Goal: Task Accomplishment & Management: Complete application form

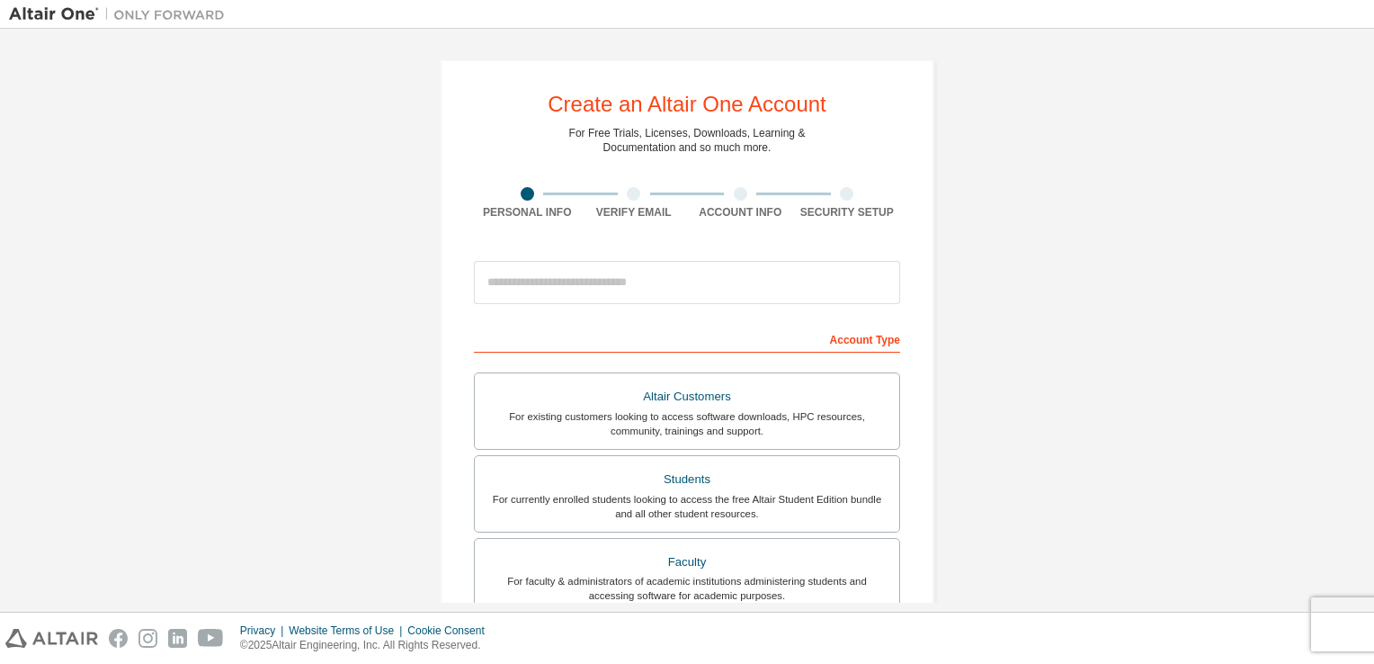
click at [1087, 370] on div "Create an Altair One Account For Free Trials, Licenses, Downloads, Learning & D…" at bounding box center [687, 514] width 1356 height 952
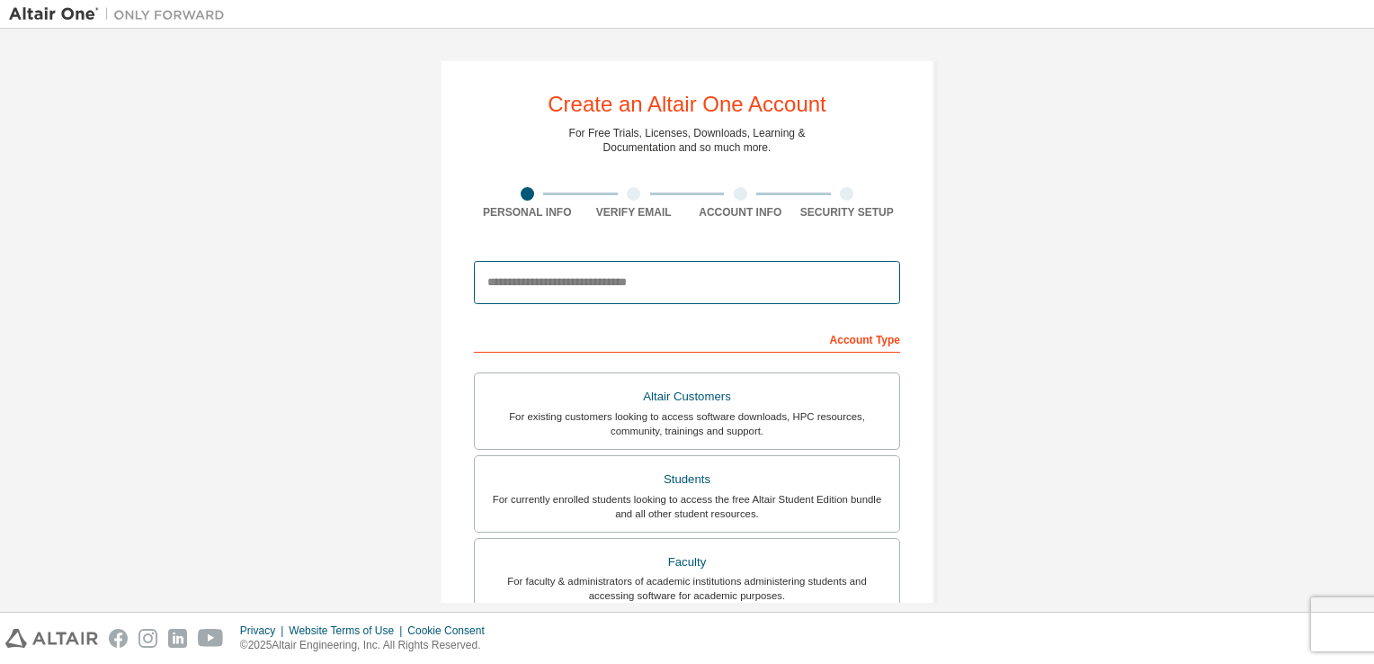
click at [749, 285] on input "email" at bounding box center [687, 282] width 426 height 43
type input "**********"
type input "*******"
type input "**********"
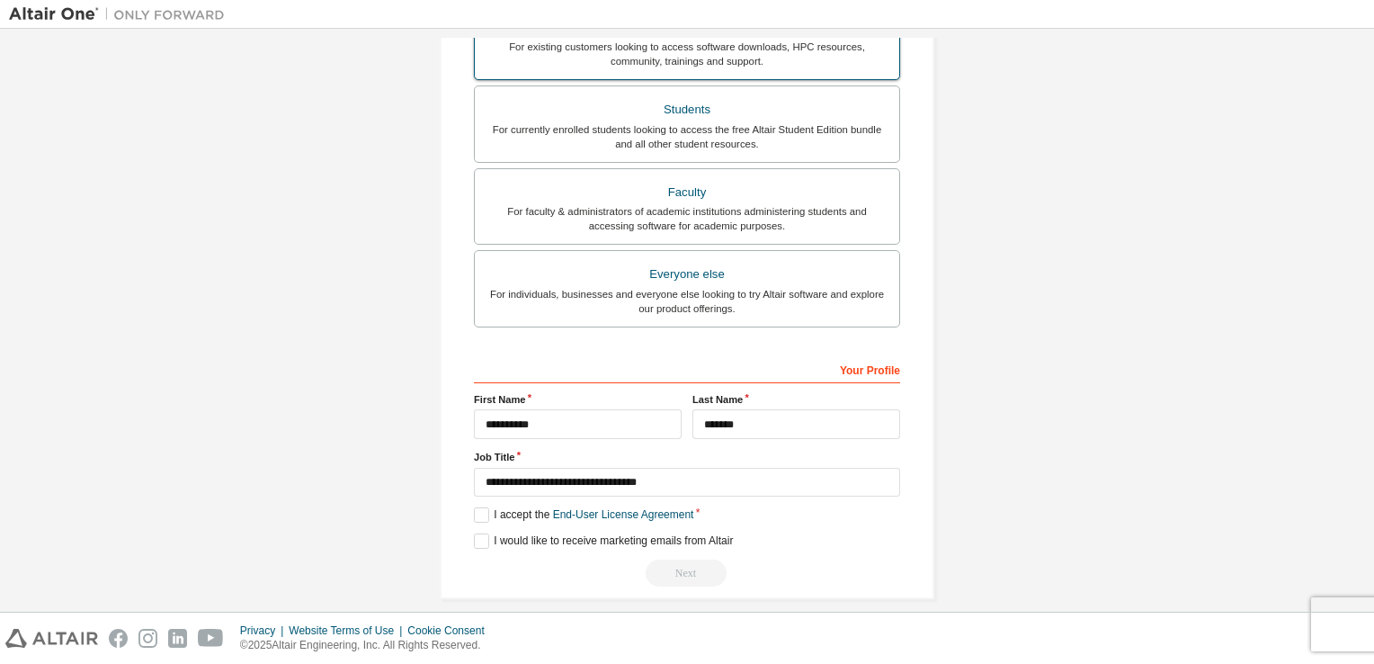
scroll to position [383, 0]
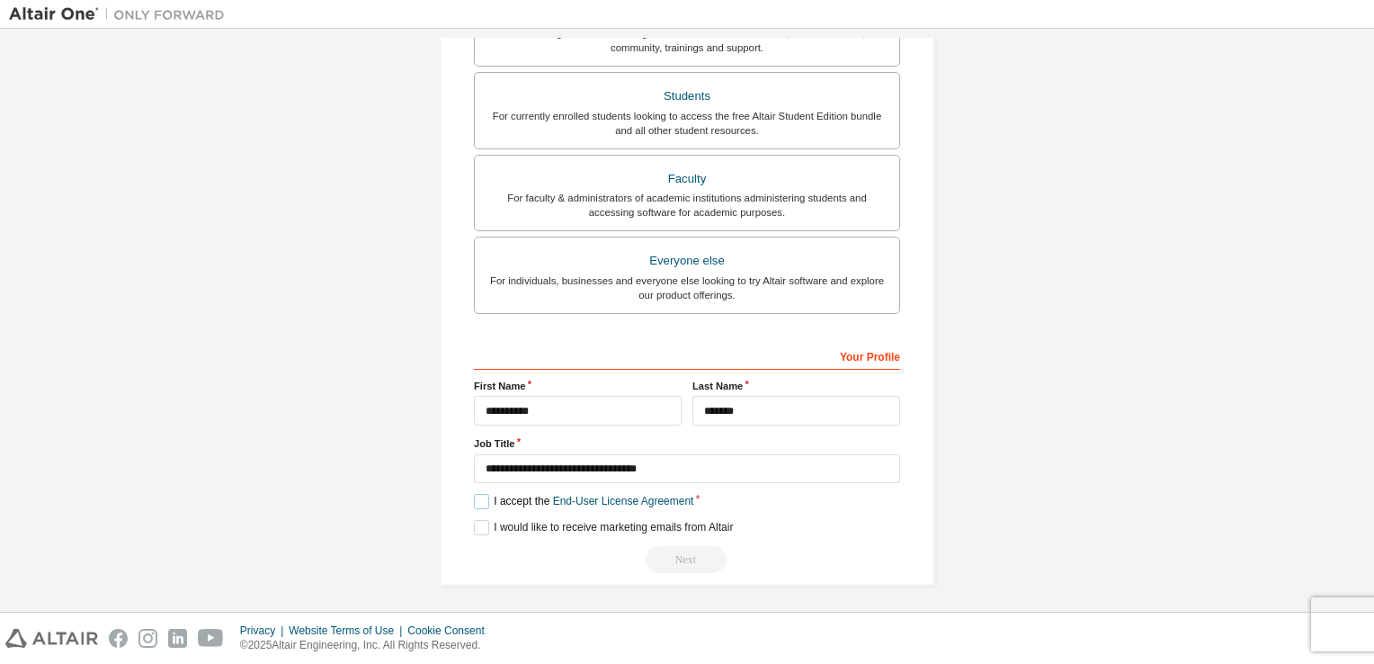
click at [479, 496] on label "I accept the End-User License Agreement" at bounding box center [583, 501] width 219 height 15
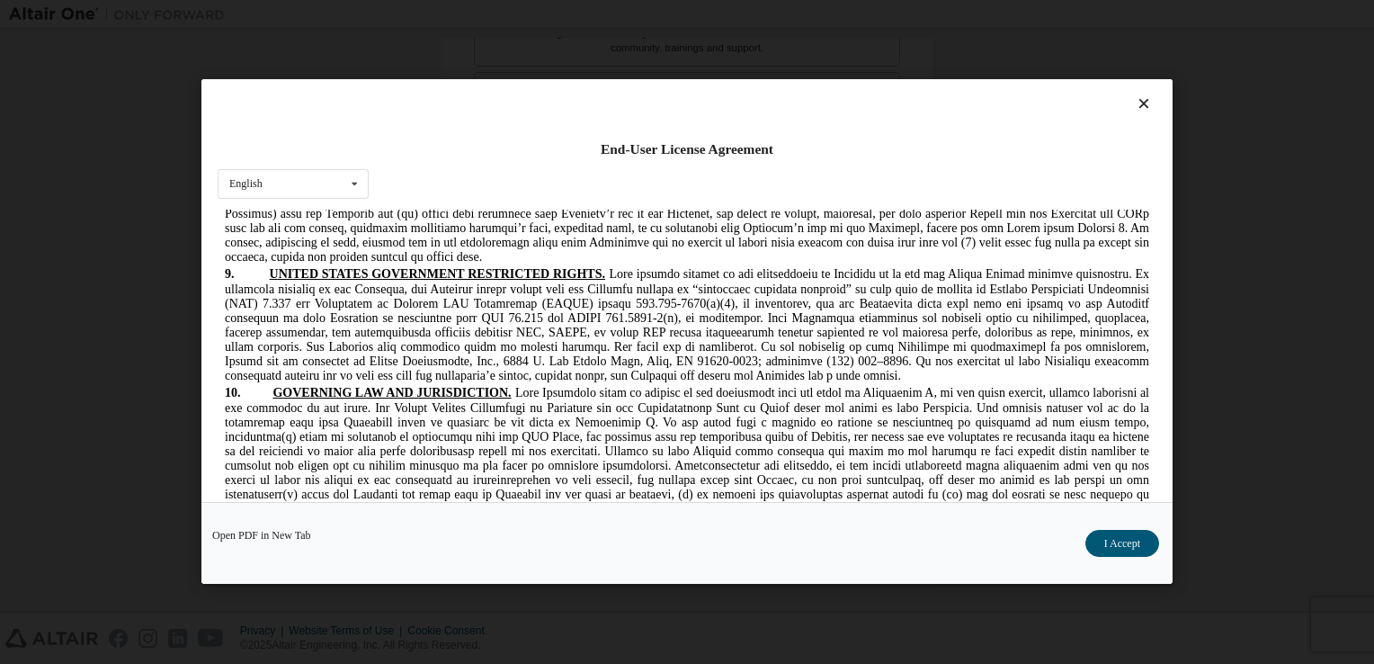
scroll to position [3454, 0]
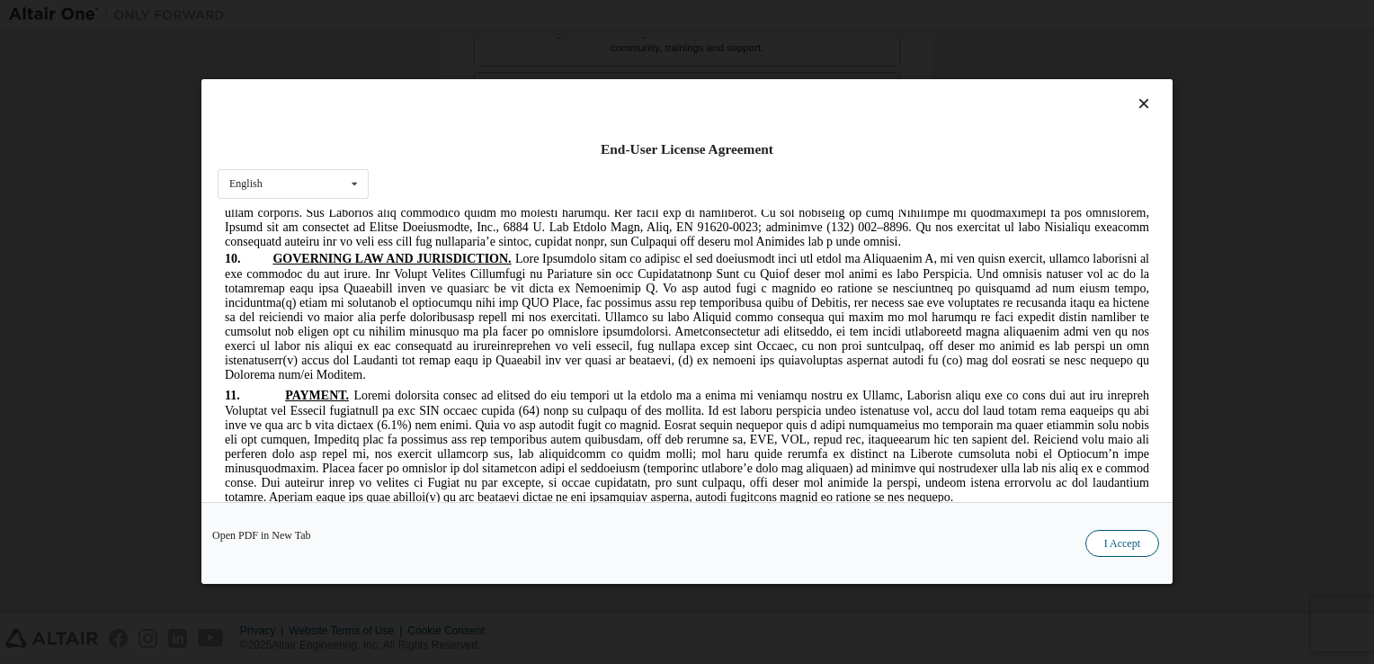
click at [1113, 541] on button "I Accept" at bounding box center [1123, 544] width 74 height 27
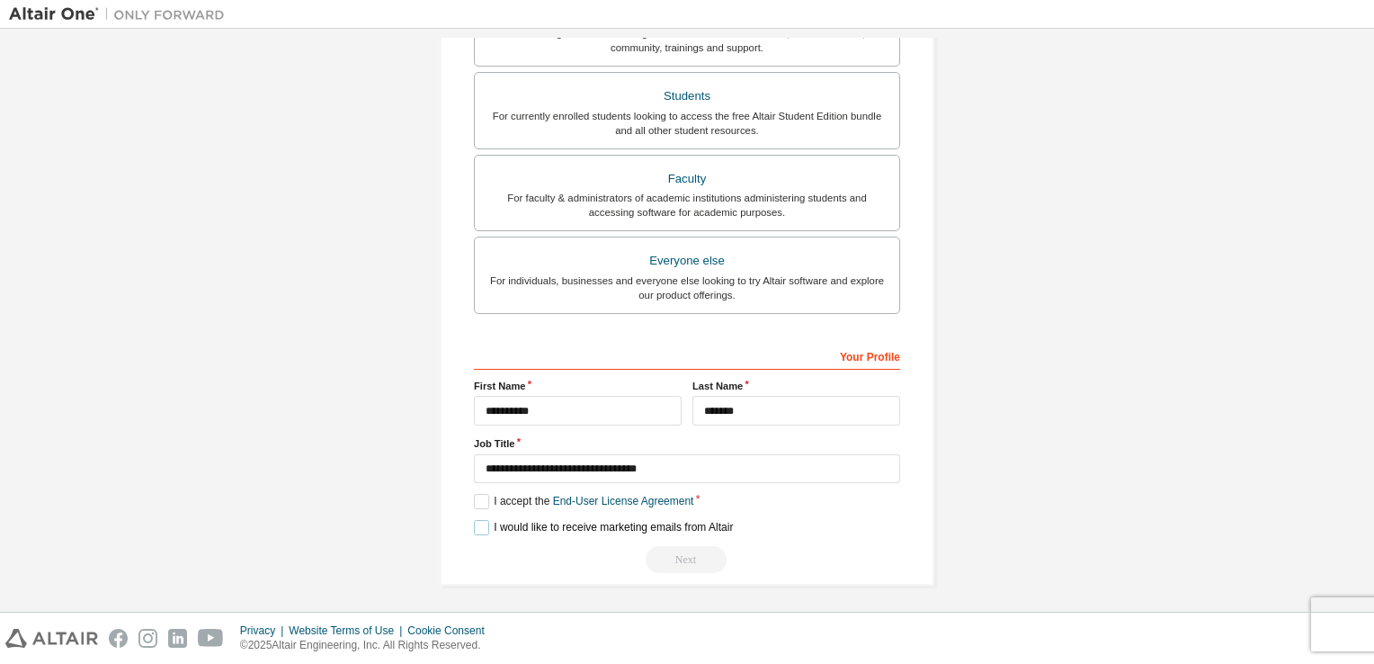
click at [499, 526] on label "I would like to receive marketing emails from Altair" at bounding box center [603, 527] width 259 height 15
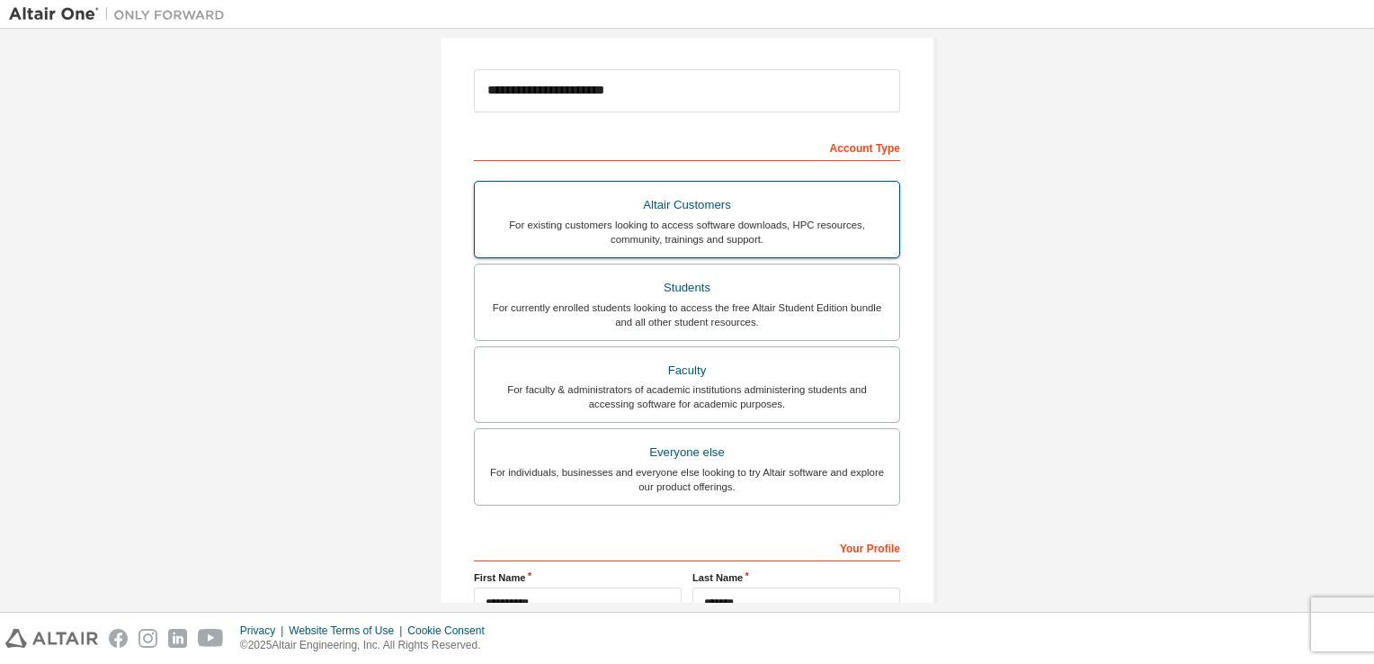
scroll to position [192, 0]
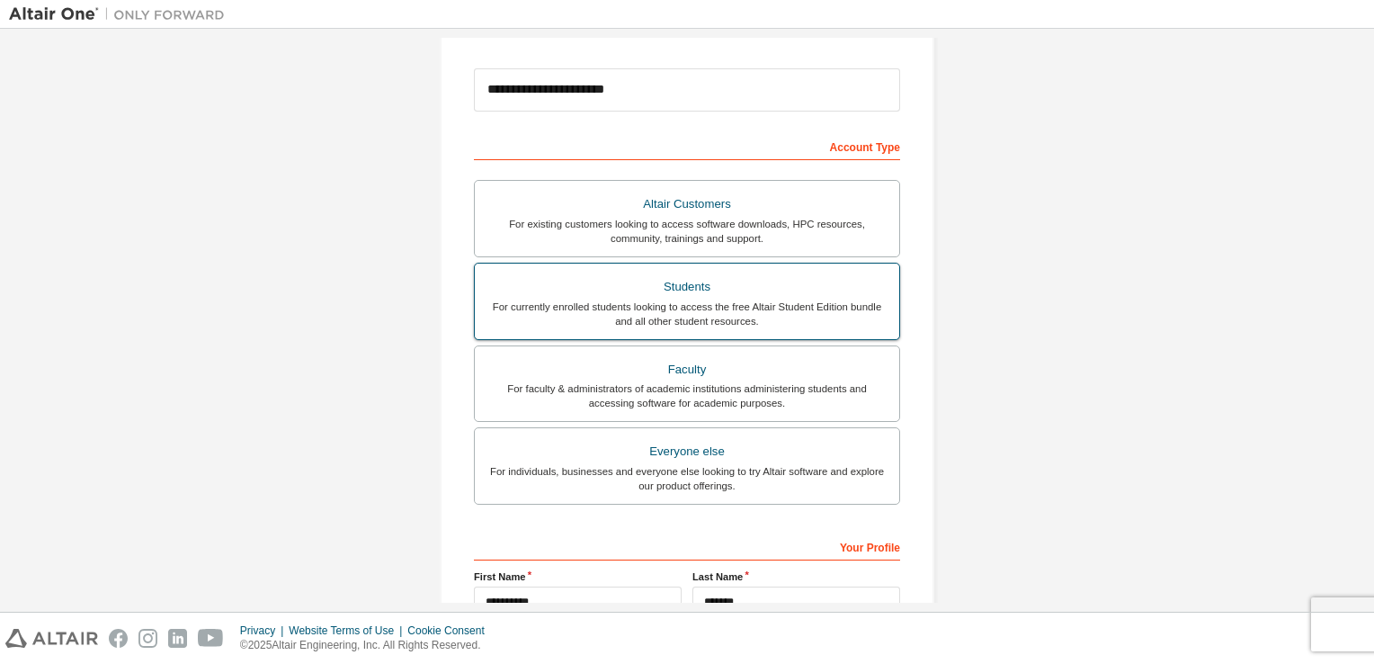
click at [640, 274] on div "Students" at bounding box center [687, 286] width 403 height 25
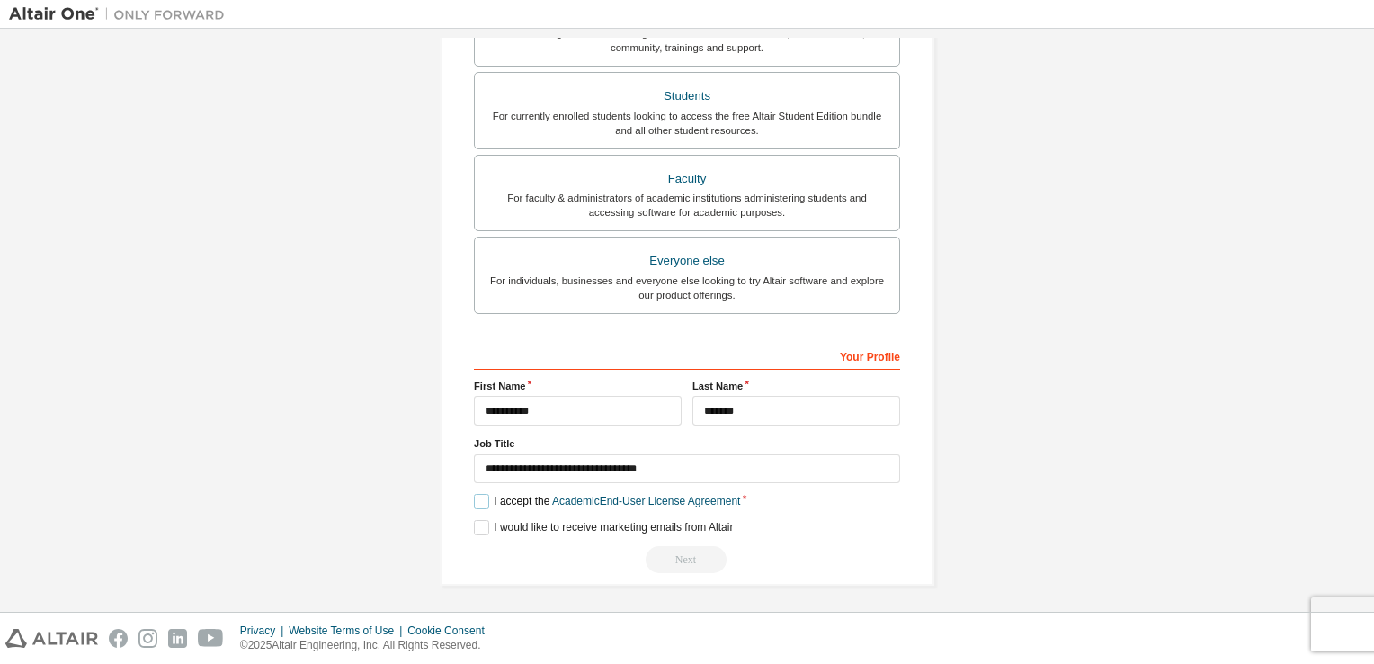
click at [476, 496] on label "I accept the Academic End-User License Agreement" at bounding box center [607, 501] width 266 height 15
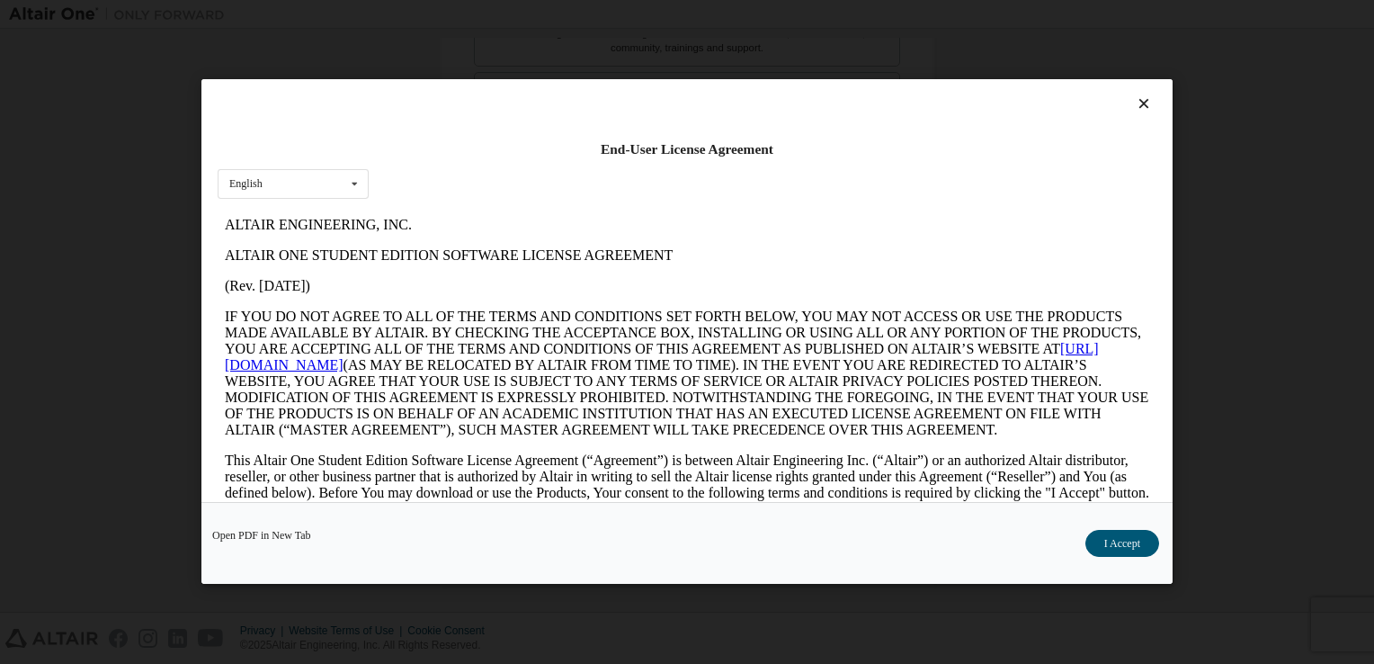
scroll to position [0, 0]
click at [1111, 545] on button "I Accept" at bounding box center [1123, 544] width 74 height 27
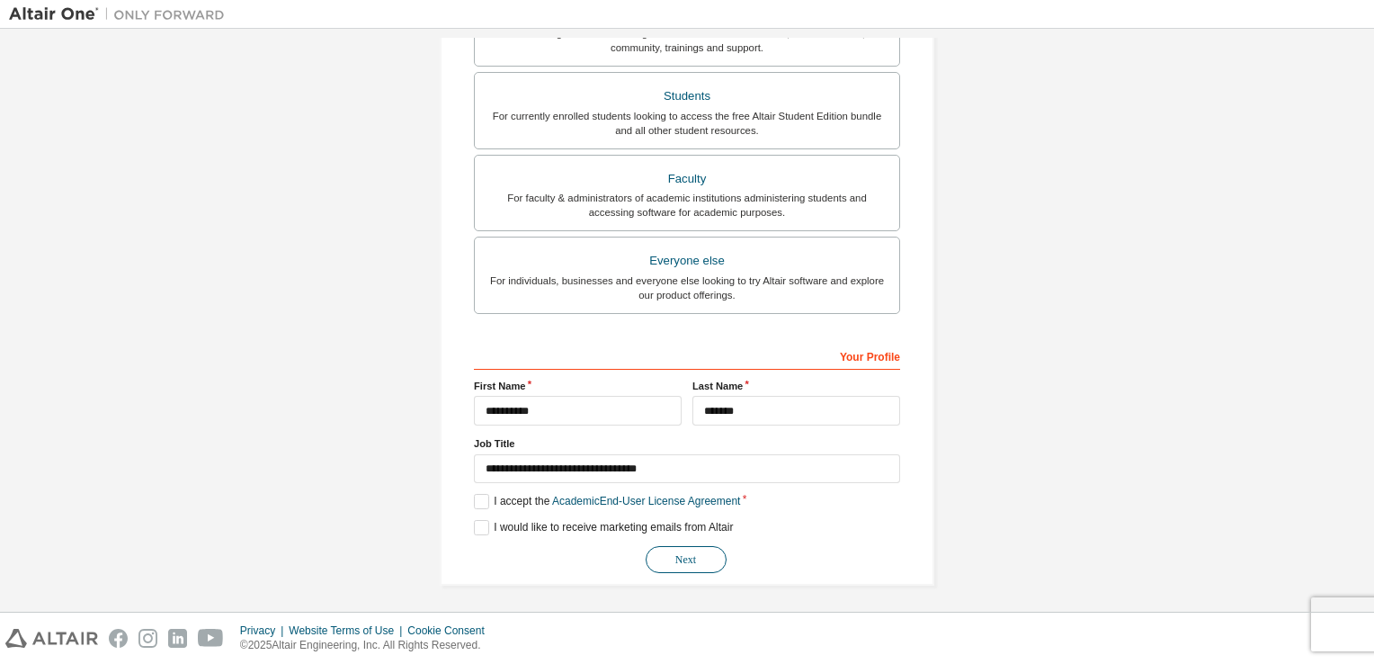
click at [654, 550] on button "Next" at bounding box center [686, 559] width 81 height 27
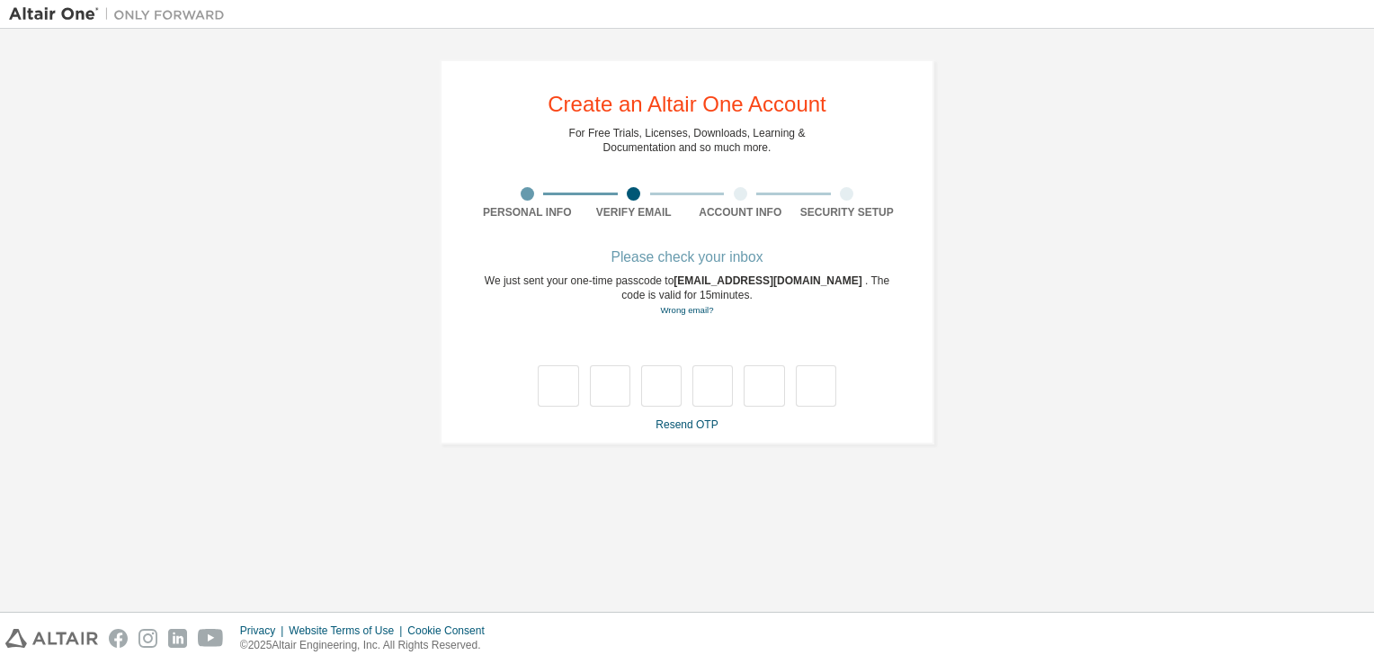
type input "*"
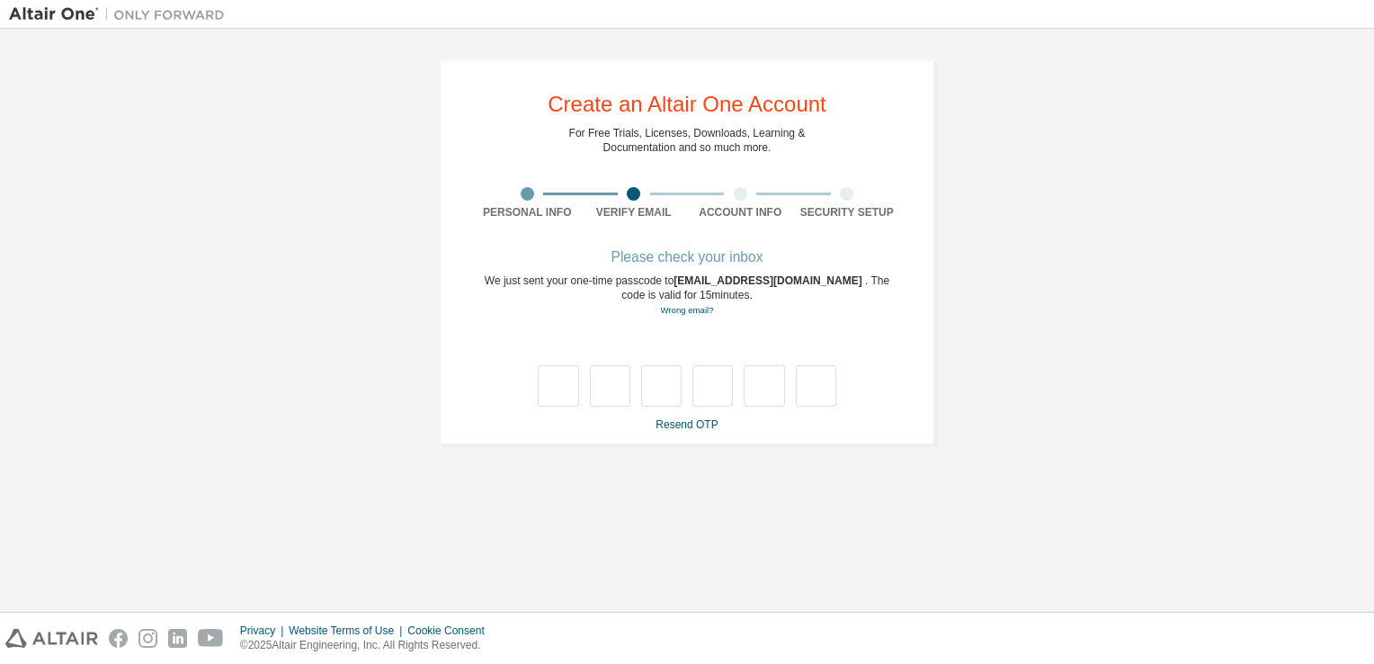
type input "*"
